Goal: Transaction & Acquisition: Obtain resource

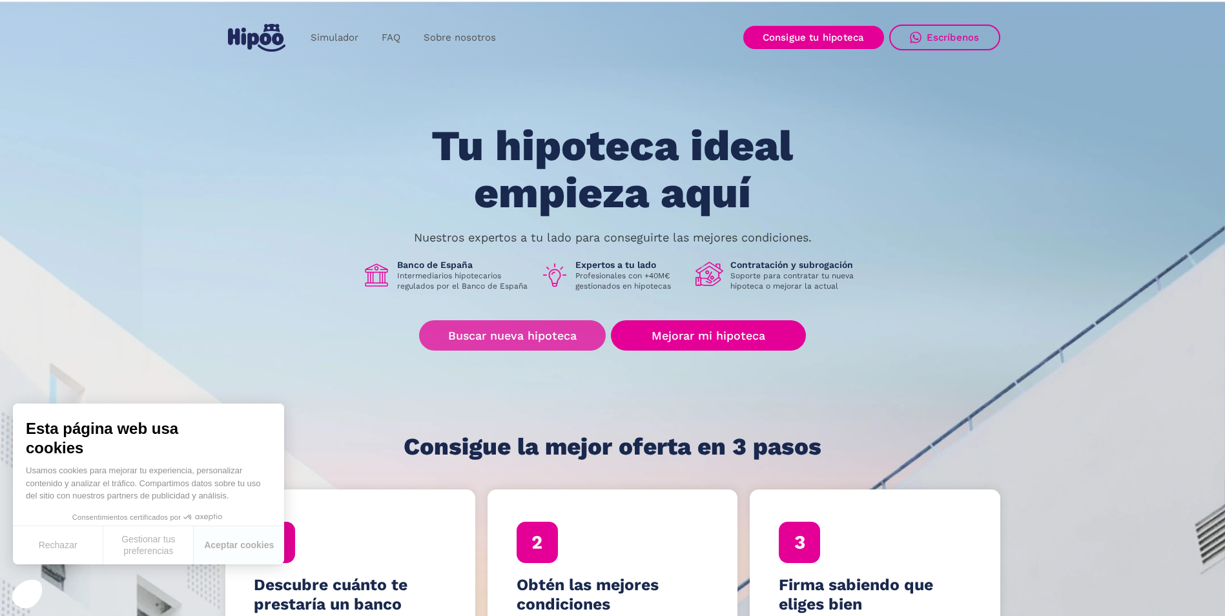
click at [497, 326] on link "Buscar nueva hipoteca" at bounding box center [512, 335] width 187 height 30
click at [511, 317] on div "Tu hipoteca ideal empieza aquí Nuestros expertos a tu lado para conseguirte las…" at bounding box center [612, 291] width 775 height 337
click at [509, 333] on link "Buscar nueva hipoteca" at bounding box center [512, 335] width 187 height 30
